Goal: Navigation & Orientation: Find specific page/section

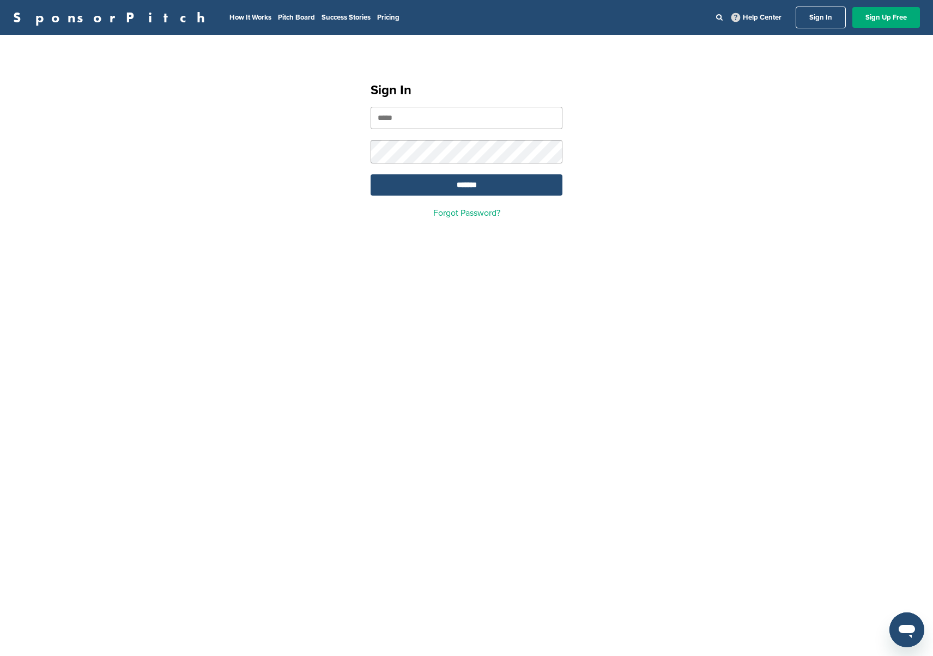
click at [441, 113] on input "email" at bounding box center [467, 118] width 192 height 22
type input "**********"
click at [443, 181] on input "*******" at bounding box center [467, 184] width 192 height 21
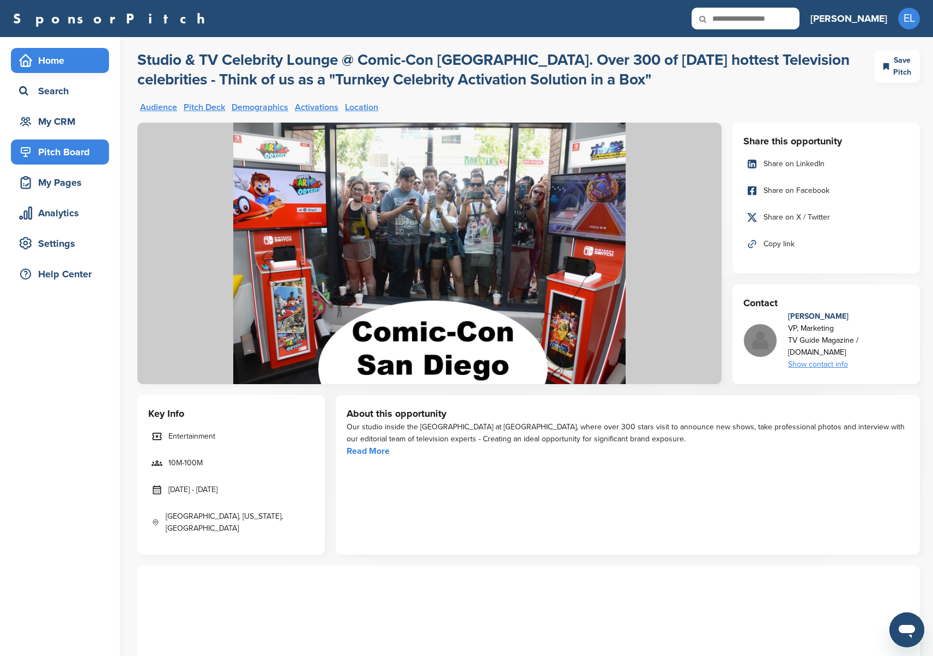
click at [29, 60] on icon at bounding box center [26, 60] width 12 height 12
click at [52, 63] on div "Home" at bounding box center [62, 61] width 93 height 20
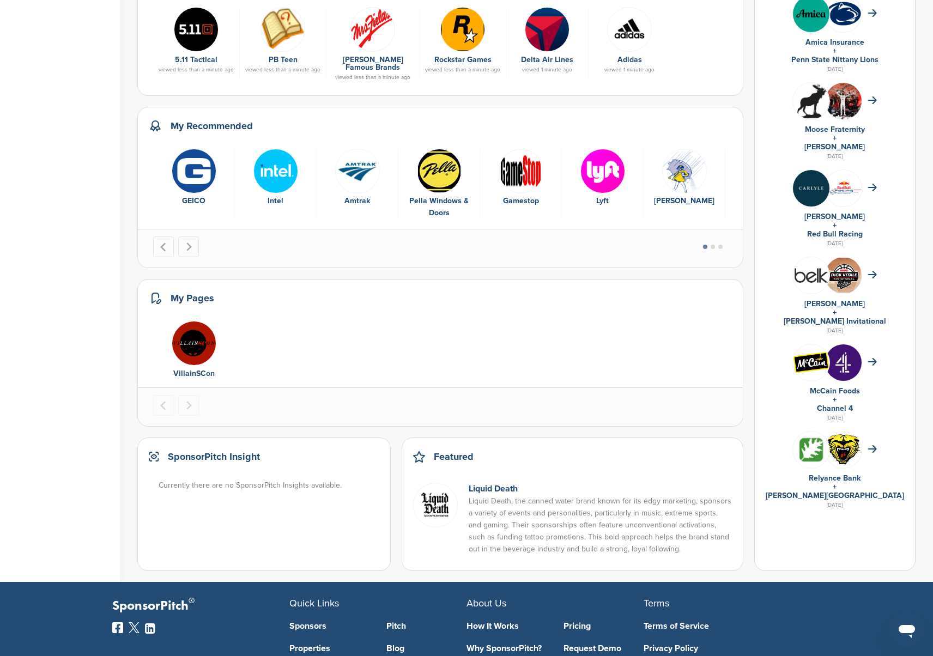
scroll to position [525, 0]
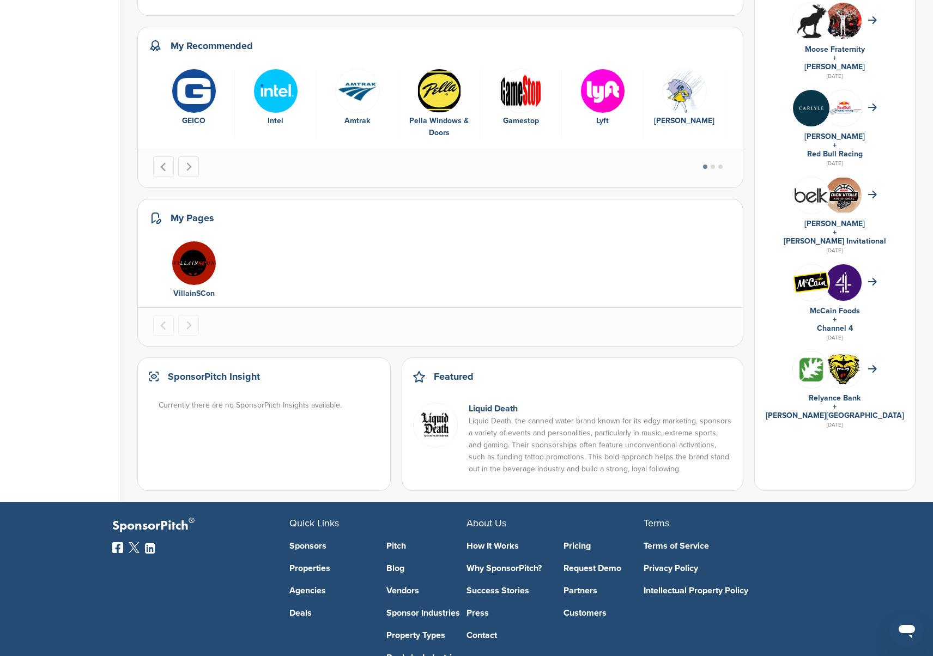
click at [186, 252] on img "1 of 1" at bounding box center [194, 263] width 45 height 45
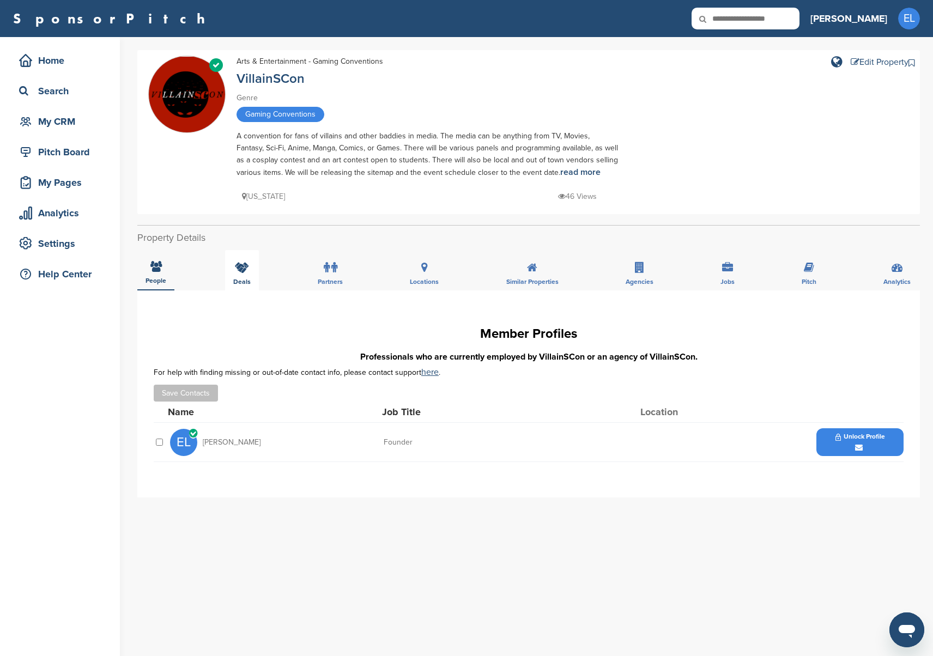
click at [242, 268] on icon at bounding box center [242, 267] width 14 height 11
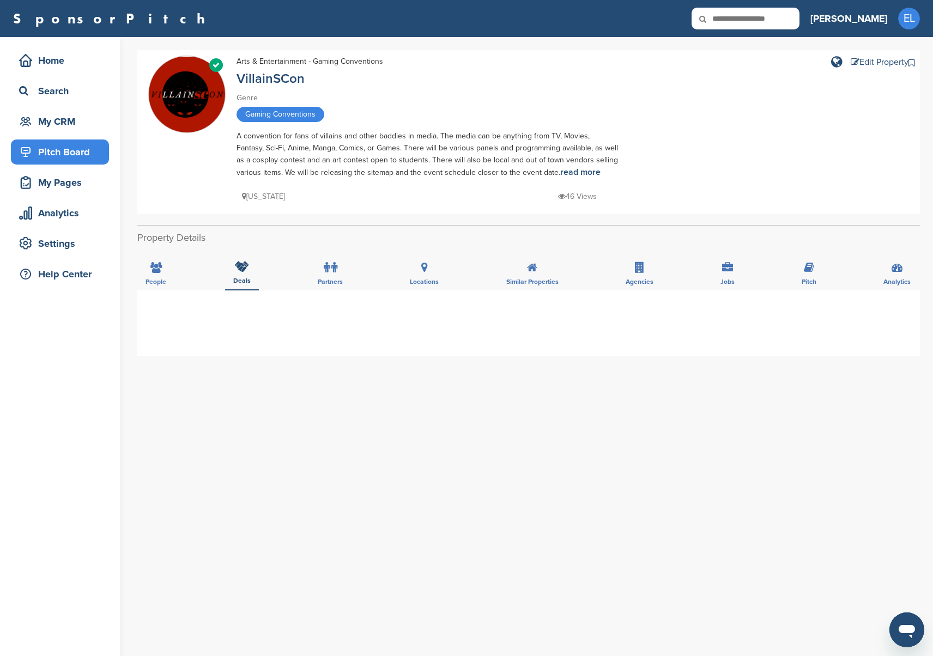
click at [60, 150] on div "Pitch Board" at bounding box center [62, 152] width 93 height 20
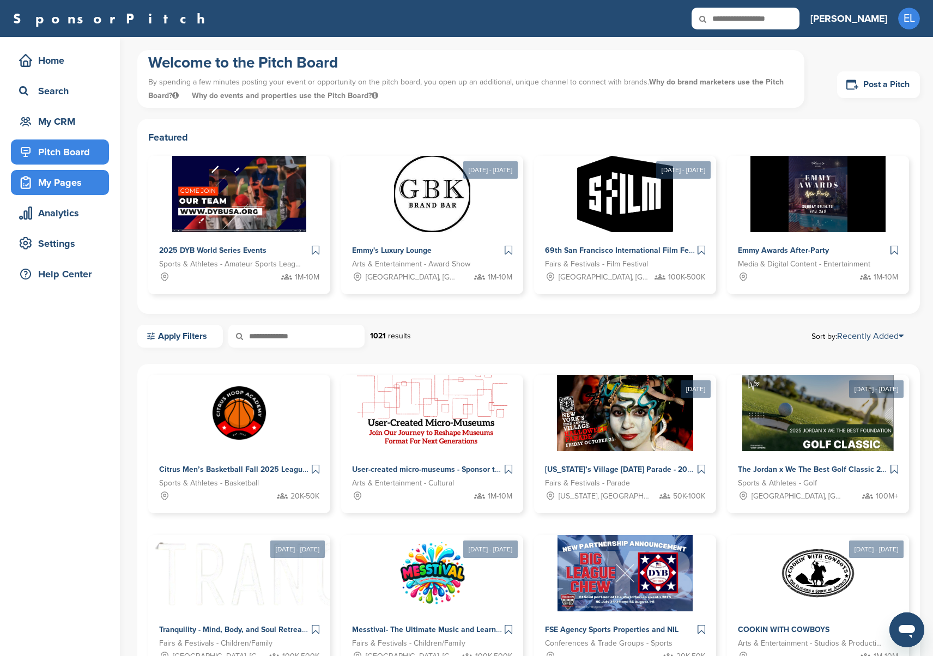
click at [62, 187] on div "My Pages" at bounding box center [62, 183] width 93 height 20
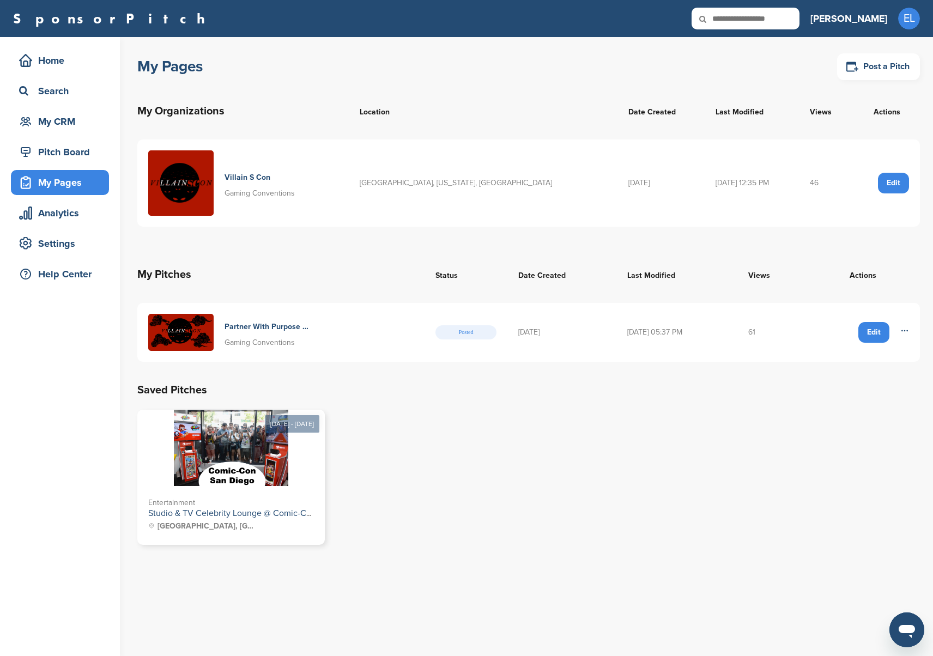
click at [210, 336] on img at bounding box center [180, 332] width 65 height 37
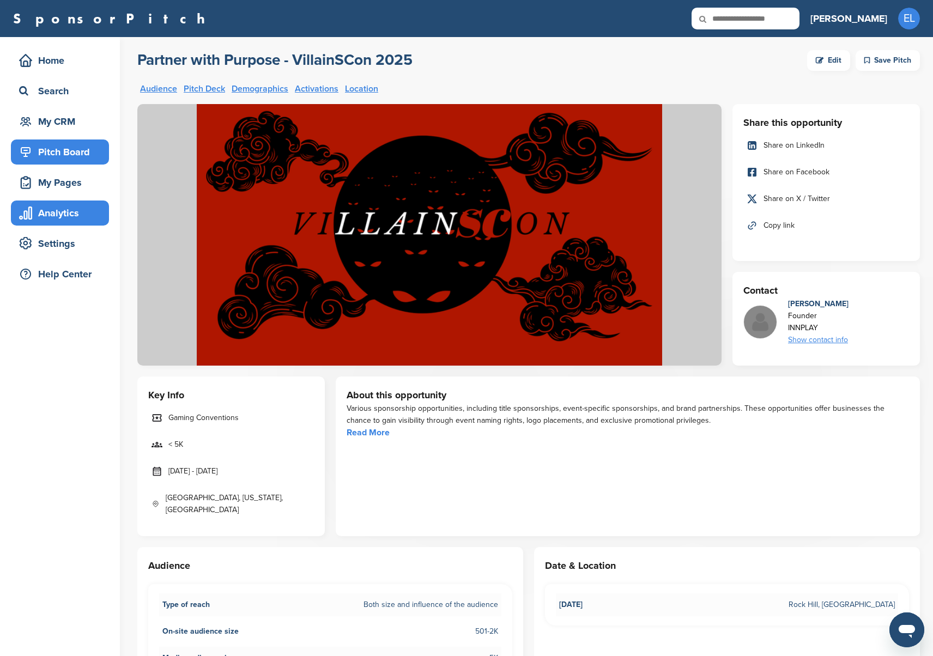
click at [61, 218] on div "Analytics" at bounding box center [62, 213] width 93 height 20
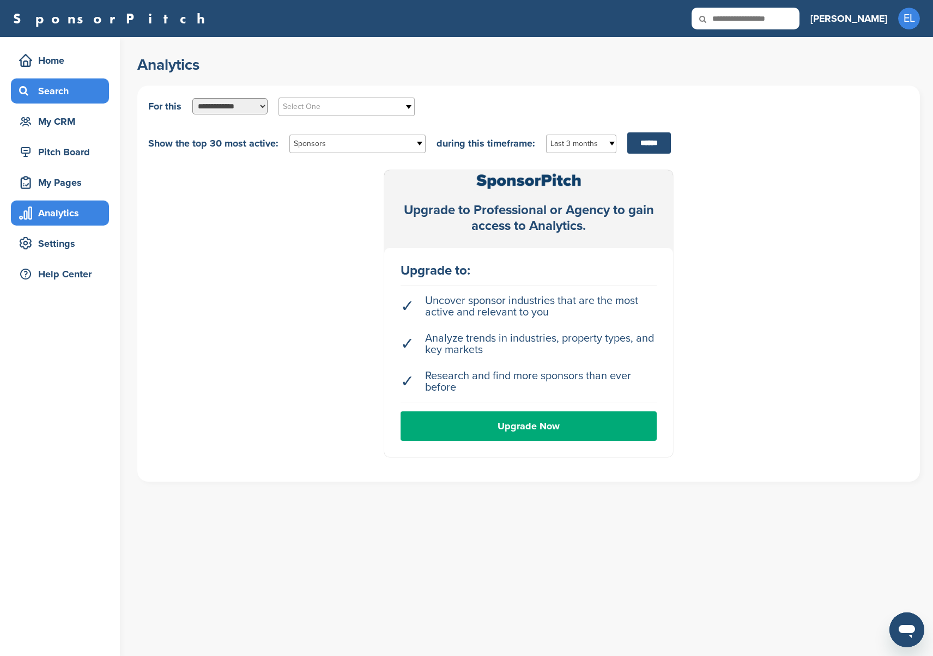
click at [57, 85] on div "Search" at bounding box center [62, 91] width 93 height 20
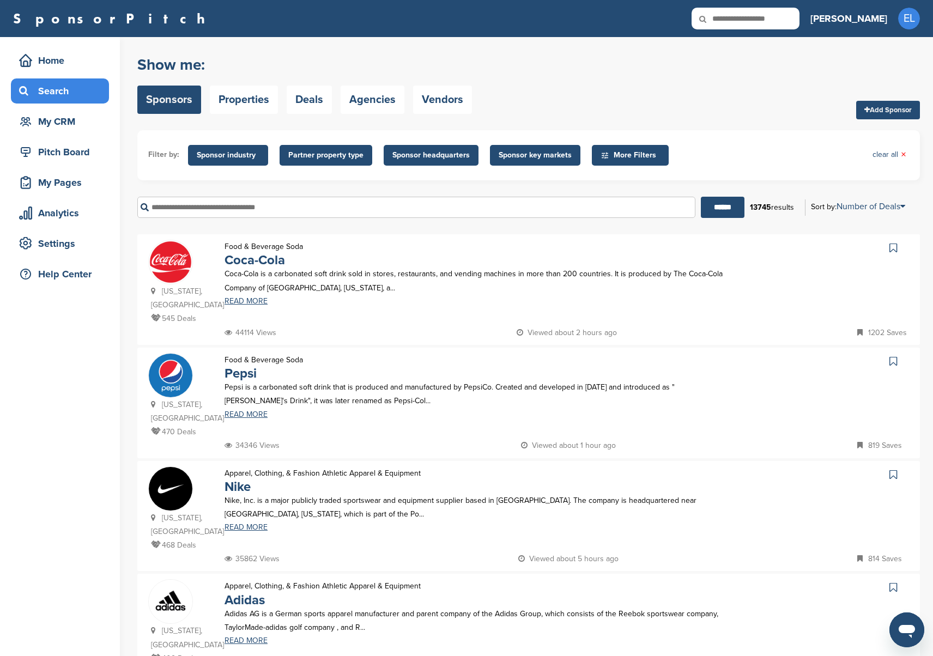
click at [299, 206] on input "text" at bounding box center [416, 207] width 558 height 21
click at [300, 205] on input "text" at bounding box center [416, 207] width 558 height 21
